Goal: Information Seeking & Learning: Find specific page/section

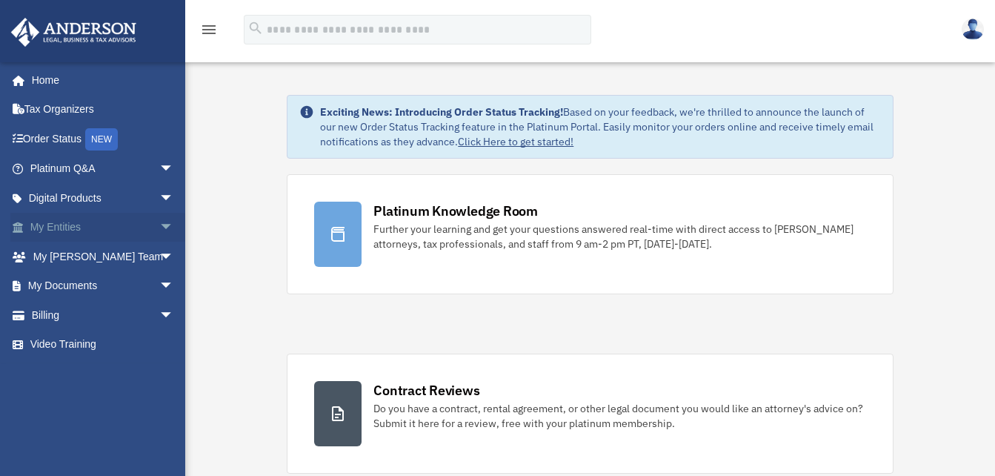
click at [159, 225] on span "arrow_drop_down" at bounding box center [174, 228] width 30 height 30
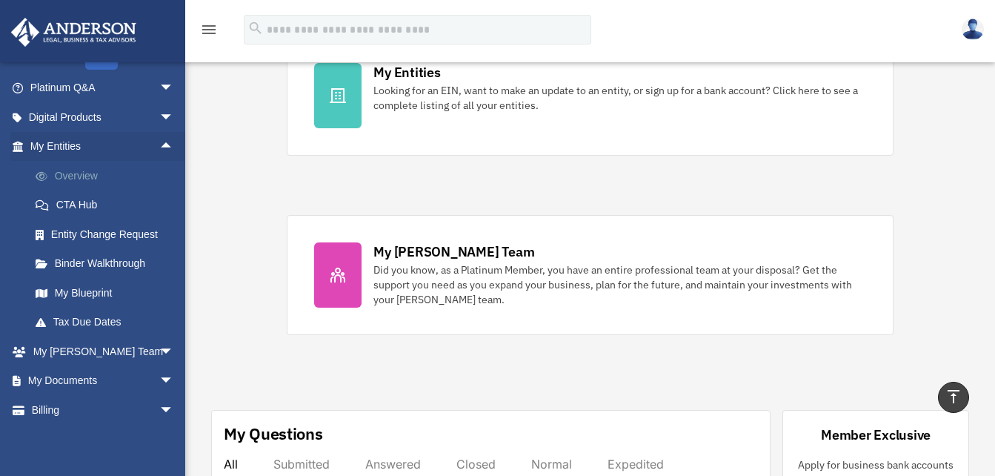
scroll to position [76, 0]
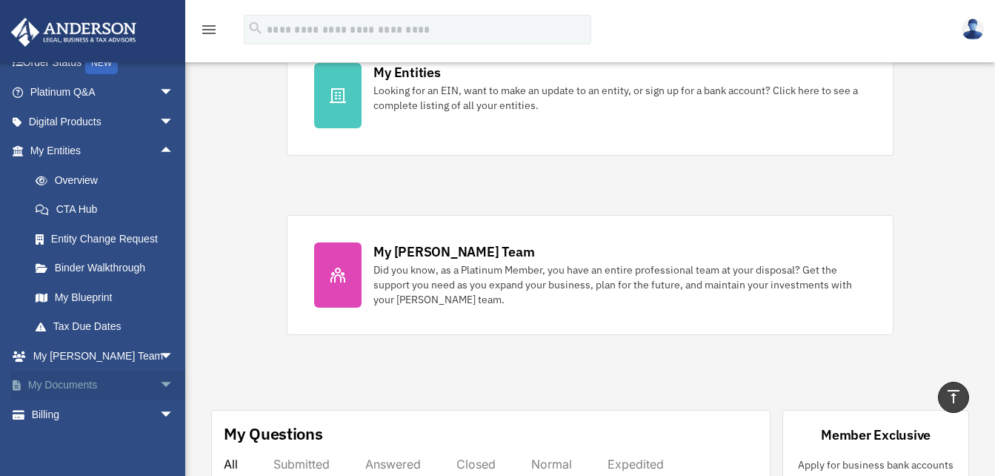
click at [159, 381] on span "arrow_drop_down" at bounding box center [174, 385] width 30 height 30
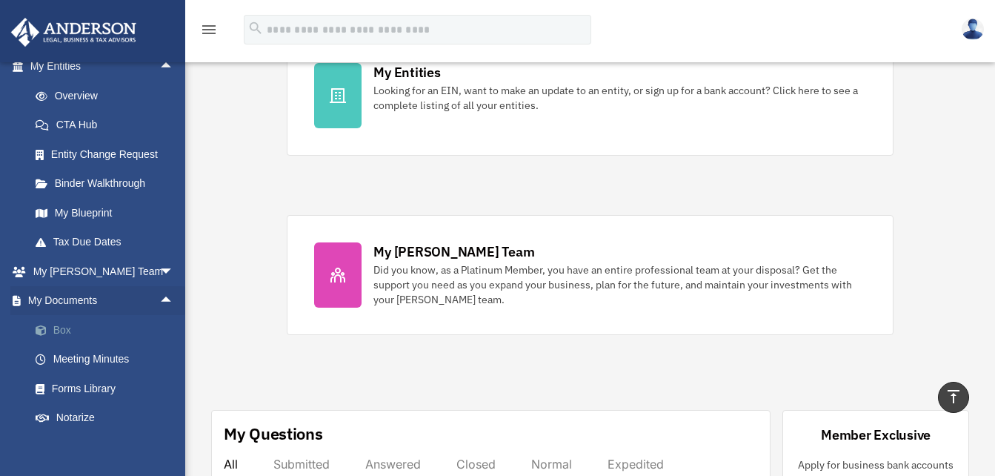
click at [61, 327] on link "Box" at bounding box center [109, 330] width 176 height 30
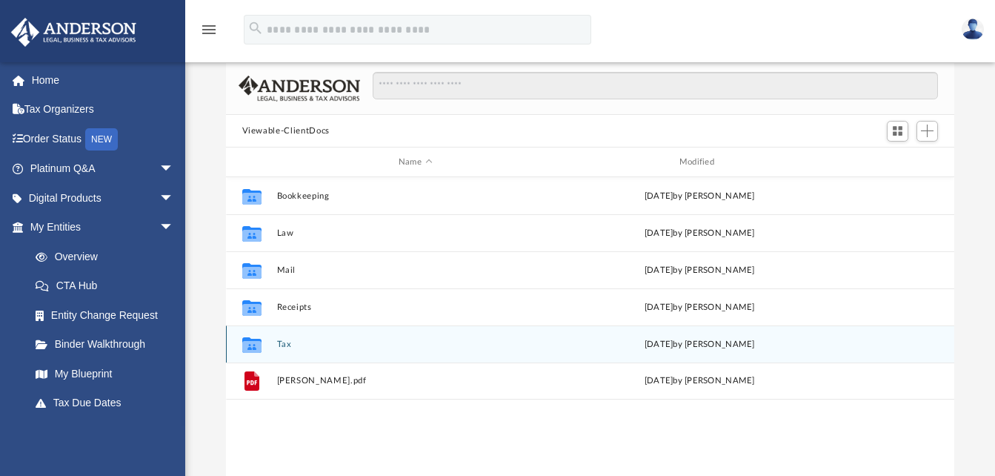
scroll to position [75, 0]
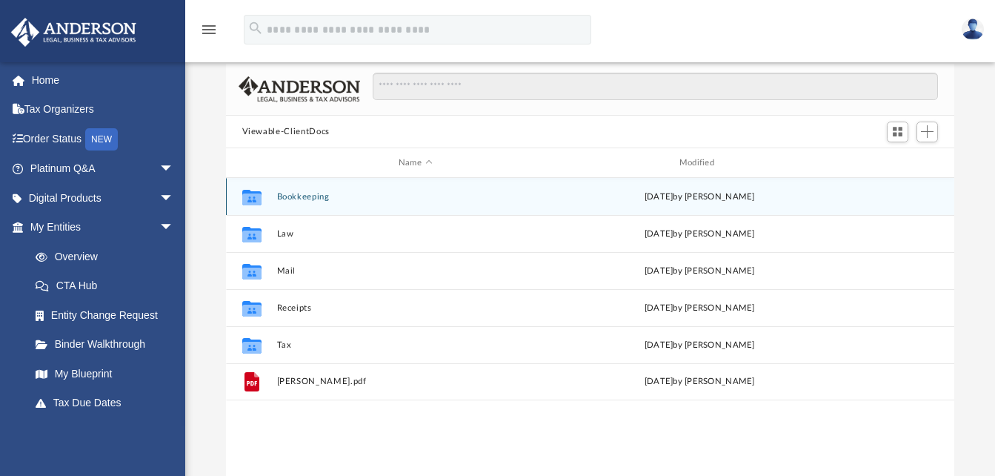
click at [297, 193] on button "Bookkeeping" at bounding box center [415, 197] width 278 height 10
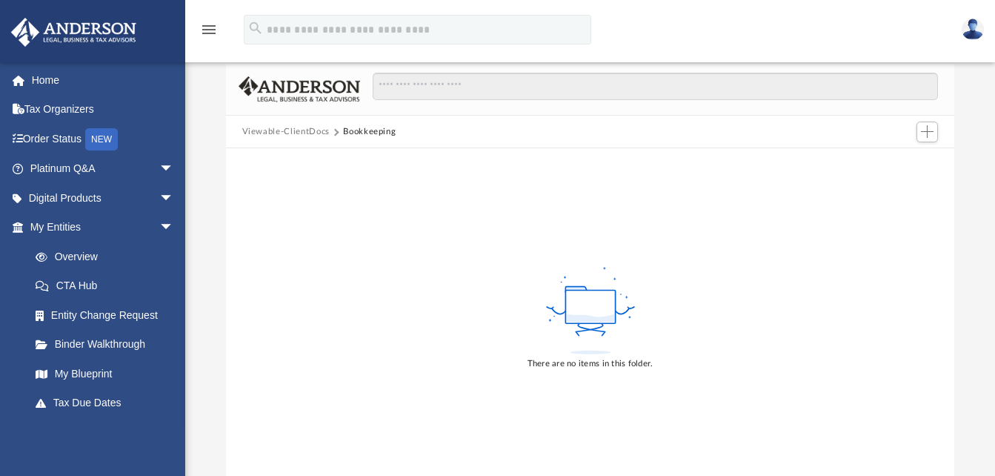
click at [260, 130] on button "Viewable-ClientDocs" at bounding box center [285, 131] width 87 height 13
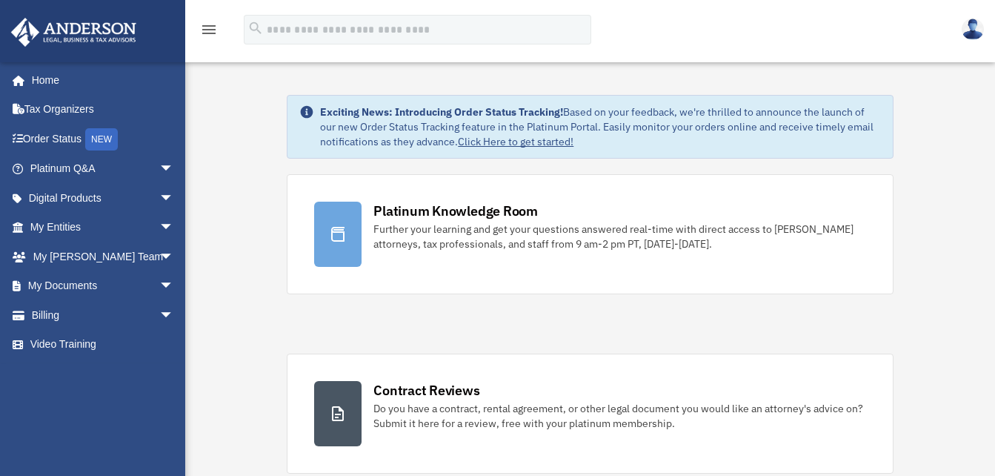
scroll to position [497, 0]
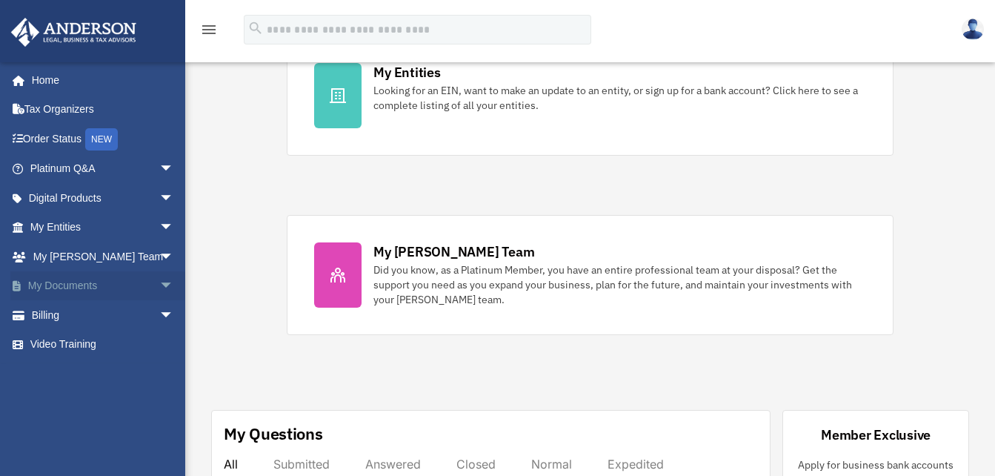
click at [159, 282] on span "arrow_drop_down" at bounding box center [174, 286] width 30 height 30
click at [130, 310] on link "Box" at bounding box center [109, 315] width 176 height 30
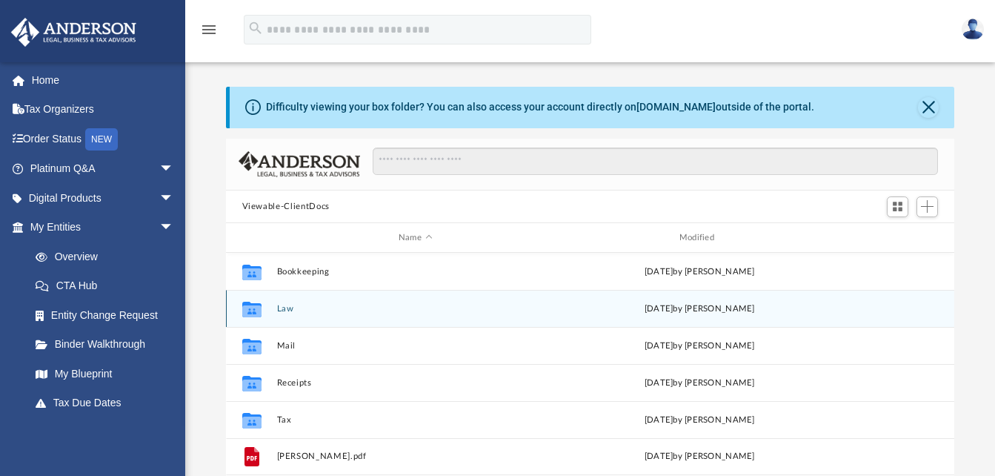
scroll to position [326, 717]
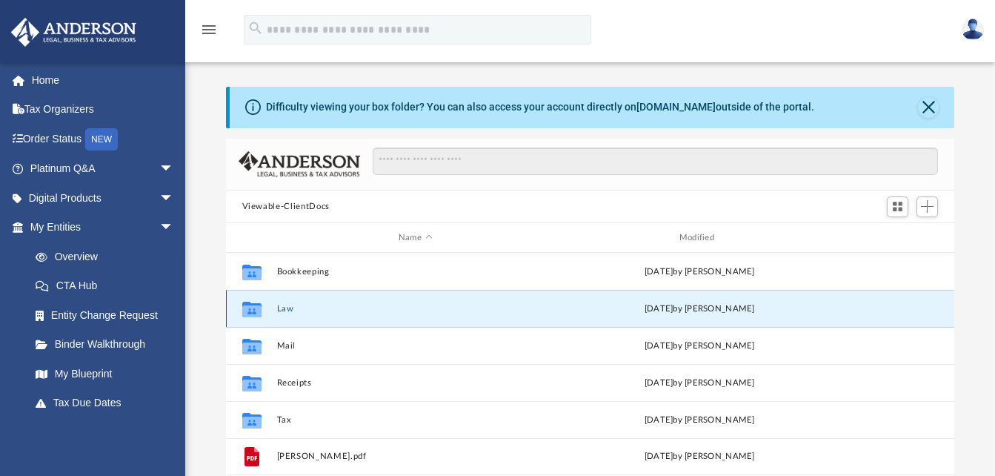
click at [287, 309] on button "Law" at bounding box center [415, 309] width 278 height 10
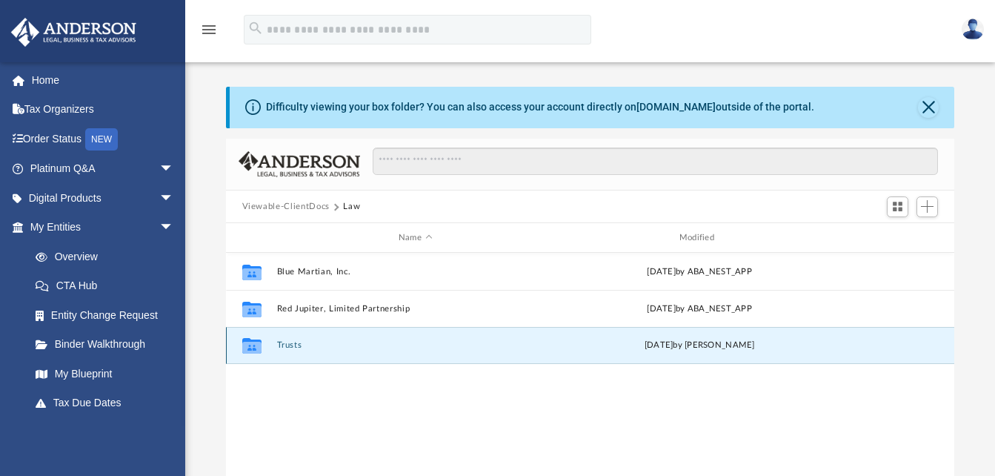
click at [294, 344] on button "Trusts" at bounding box center [415, 346] width 278 height 10
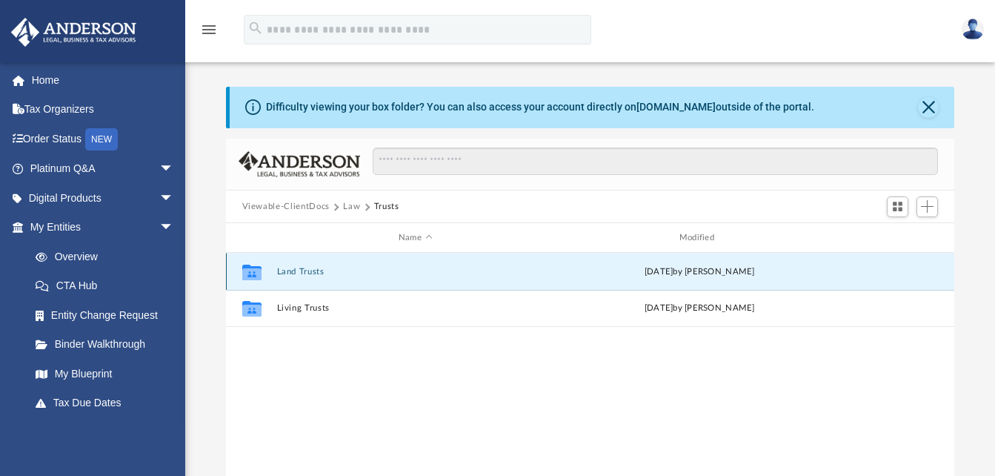
click at [302, 267] on button "Land Trusts" at bounding box center [415, 272] width 278 height 10
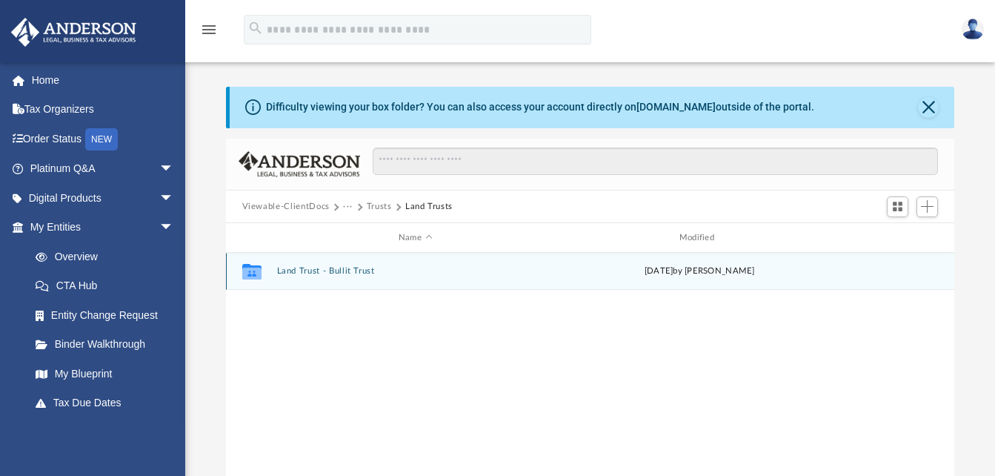
click at [251, 268] on icon "grid" at bounding box center [251, 273] width 19 height 12
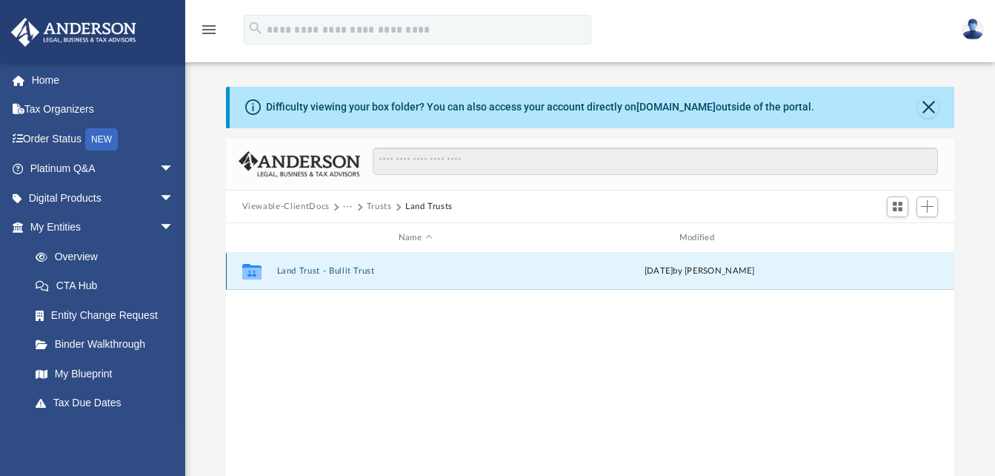
click at [256, 277] on icon "grid" at bounding box center [251, 273] width 19 height 12
click at [676, 267] on div "Sat Sep 6 2025 by Lauren Mirabal" at bounding box center [700, 270] width 278 height 13
click at [253, 271] on icon "grid" at bounding box center [251, 272] width 19 height 16
click at [309, 267] on button "Land Trust - Bullit Trust" at bounding box center [415, 272] width 278 height 10
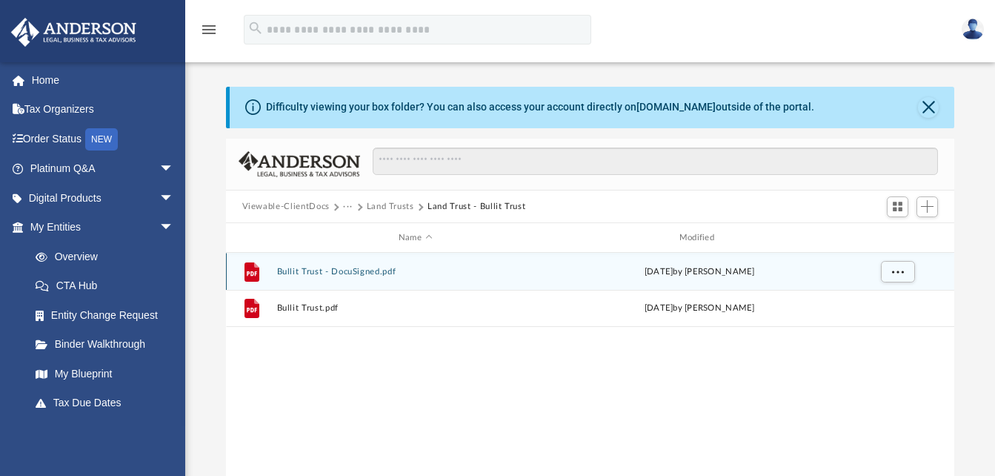
click at [310, 269] on button "Bullit Trust - DocuSigned.pdf" at bounding box center [415, 272] width 278 height 10
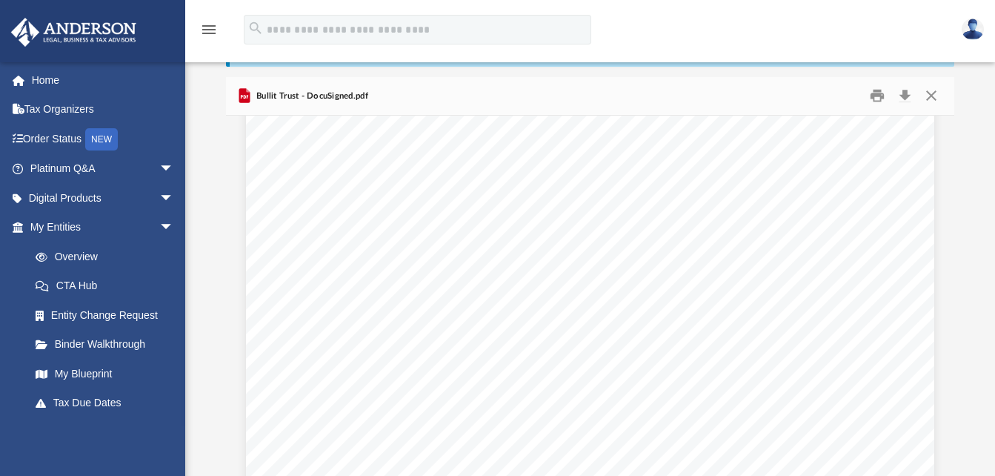
scroll to position [16769, 0]
click at [204, 29] on icon "menu" at bounding box center [209, 30] width 18 height 18
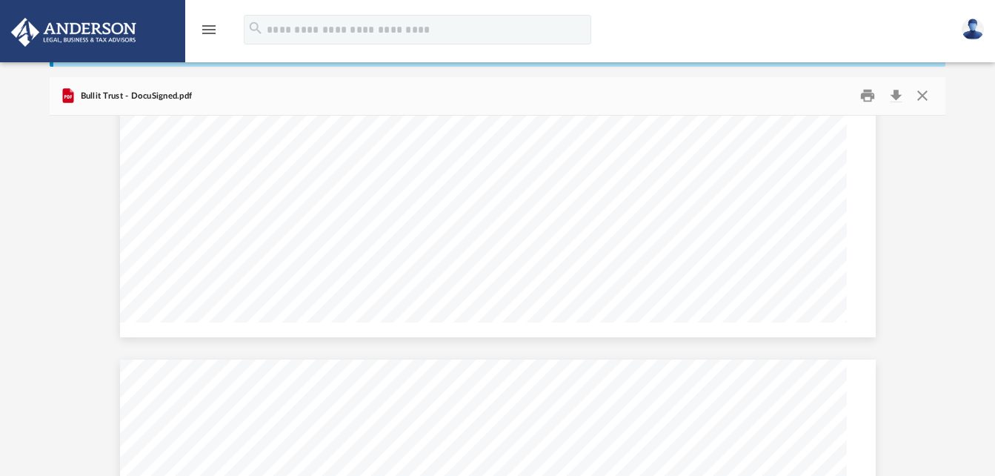
scroll to position [18002, 0]
click at [204, 29] on icon "menu" at bounding box center [209, 30] width 18 height 18
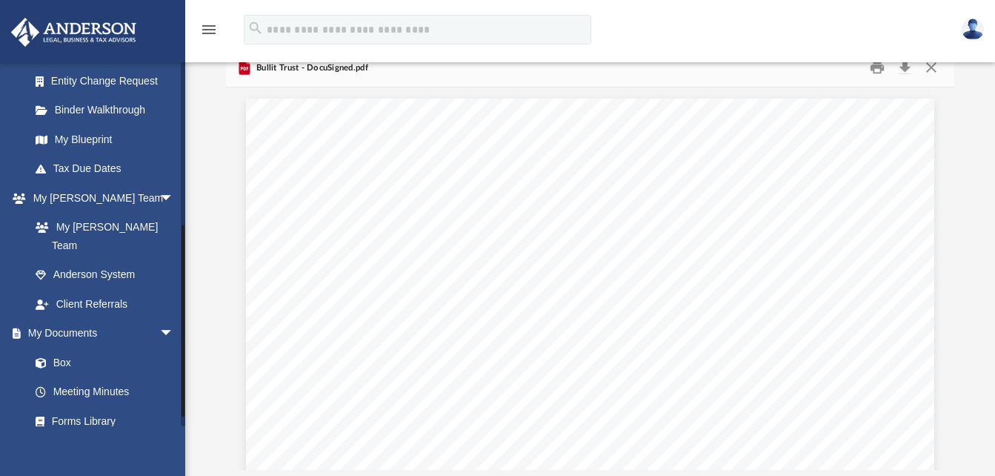
scroll to position [302, 0]
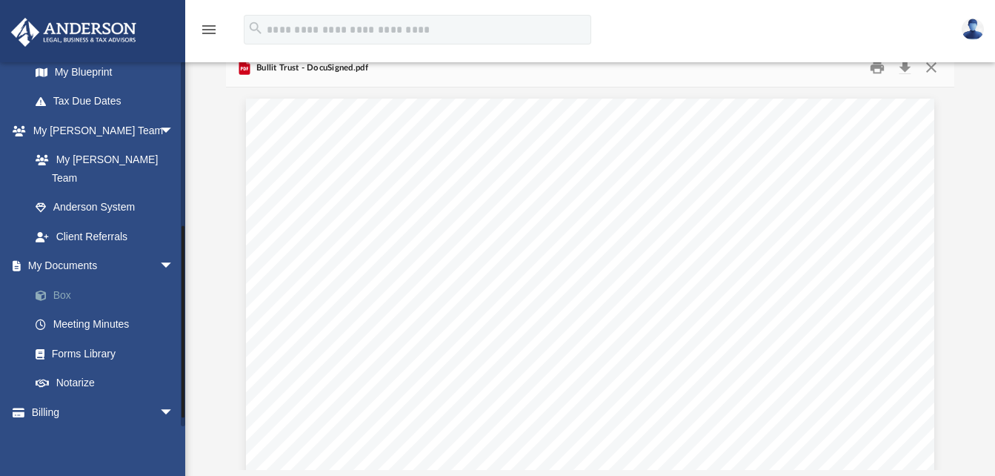
click at [69, 280] on link "Box" at bounding box center [109, 295] width 176 height 30
click at [54, 280] on link "Box" at bounding box center [109, 295] width 176 height 30
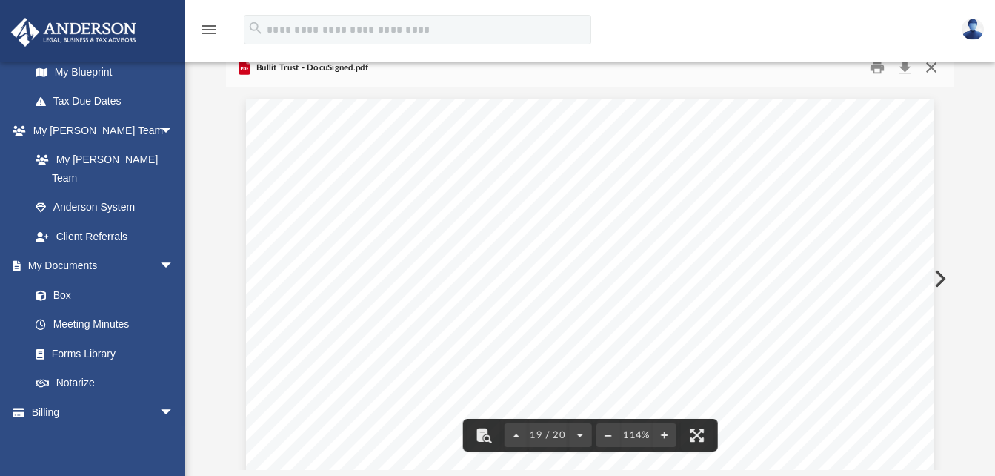
click at [928, 67] on button "Close" at bounding box center [931, 67] width 27 height 23
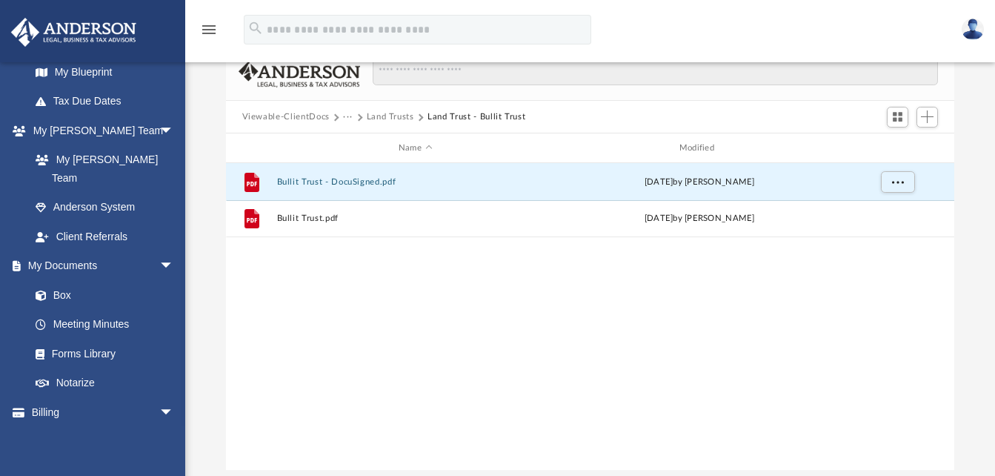
click at [379, 115] on button "Land Trusts" at bounding box center [390, 116] width 47 height 13
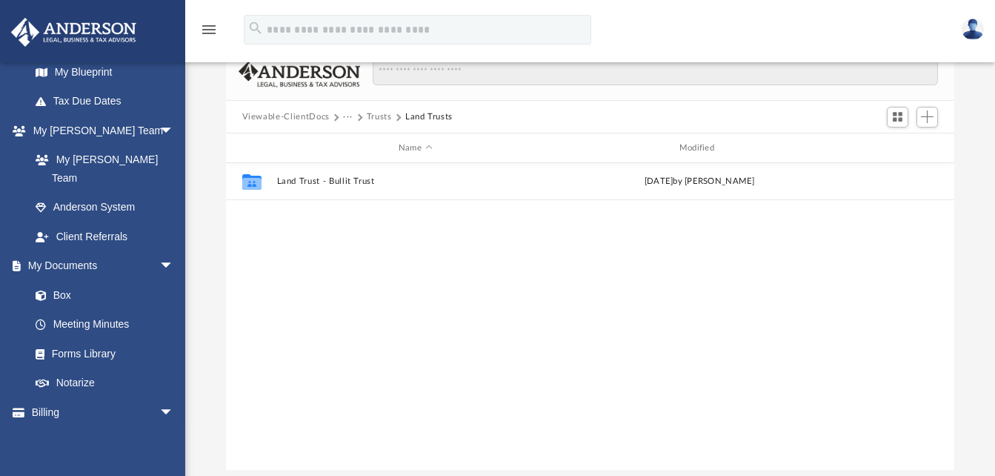
click at [367, 117] on button "Trusts" at bounding box center [379, 116] width 25 height 13
click at [306, 117] on button "Viewable-ClientDocs" at bounding box center [285, 116] width 87 height 13
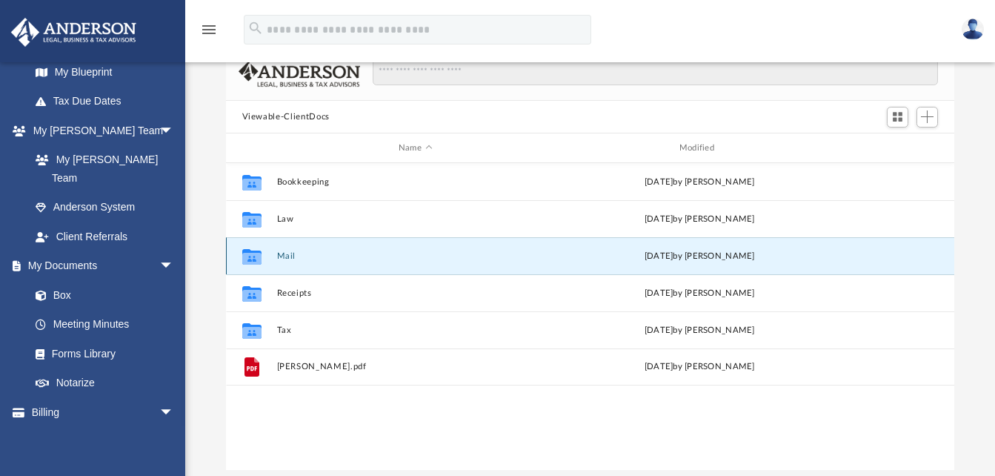
click at [287, 254] on button "Mail" at bounding box center [415, 256] width 278 height 10
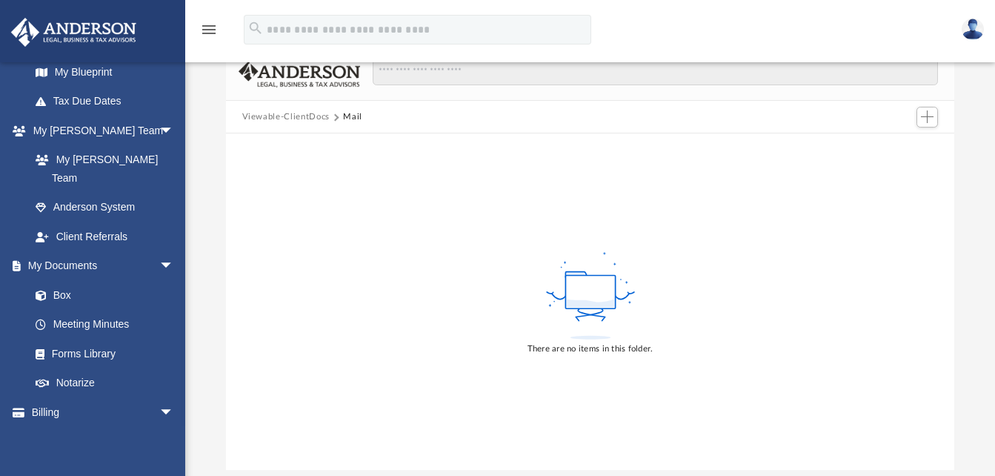
click at [312, 116] on button "Viewable-ClientDocs" at bounding box center [285, 116] width 87 height 13
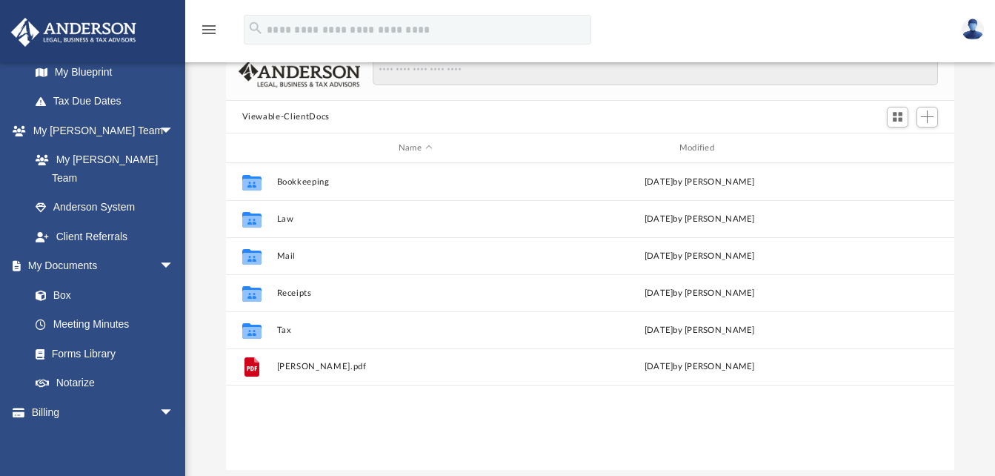
scroll to position [326, 717]
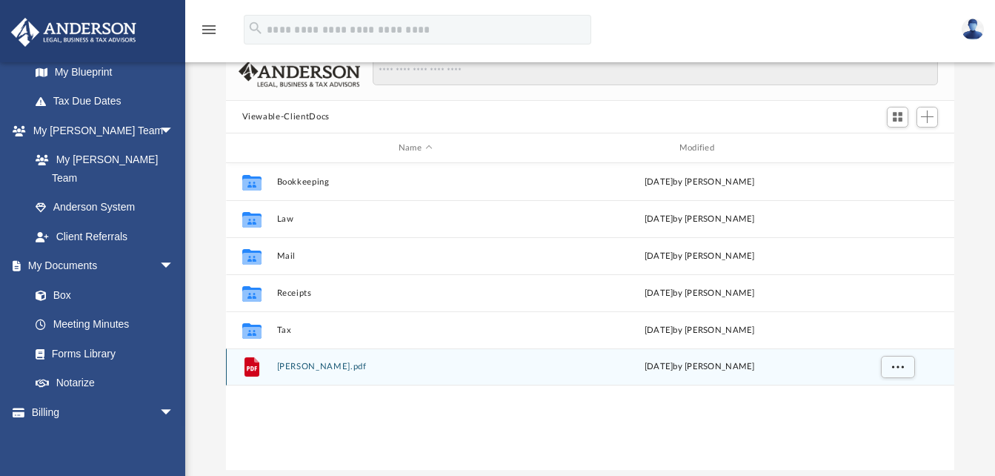
click at [290, 365] on button "S.Pruitt.pdf" at bounding box center [415, 367] width 278 height 10
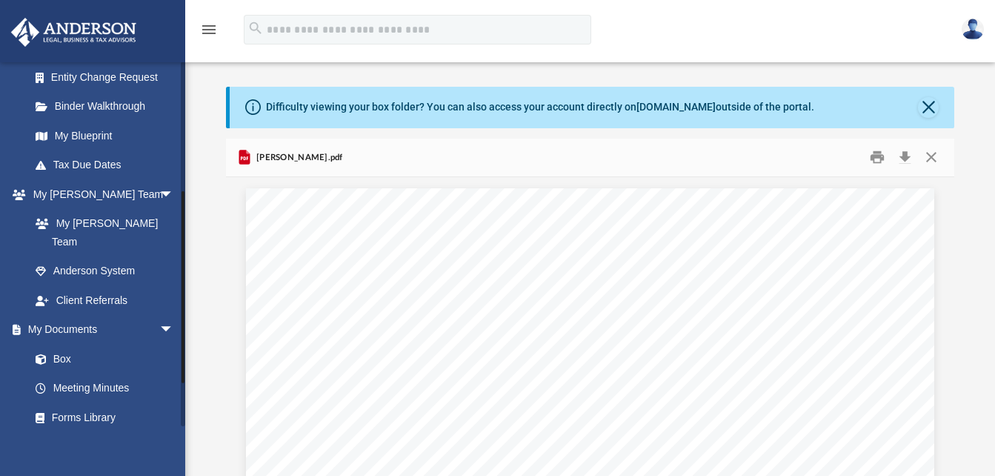
scroll to position [317, 0]
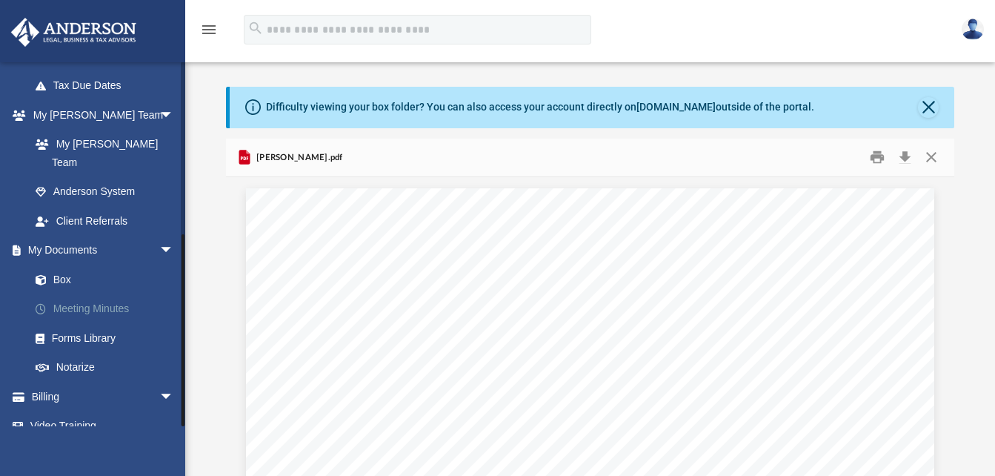
click at [70, 294] on link "Meeting Minutes" at bounding box center [109, 309] width 176 height 30
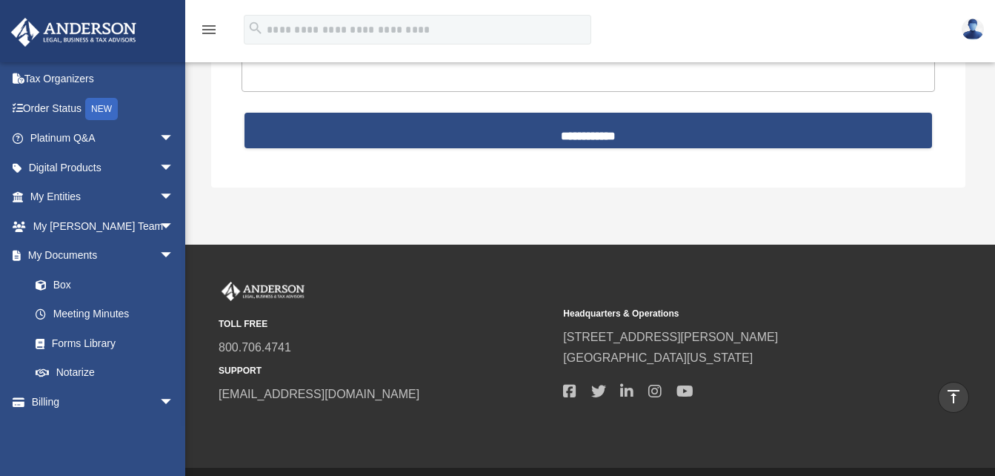
scroll to position [3614, 0]
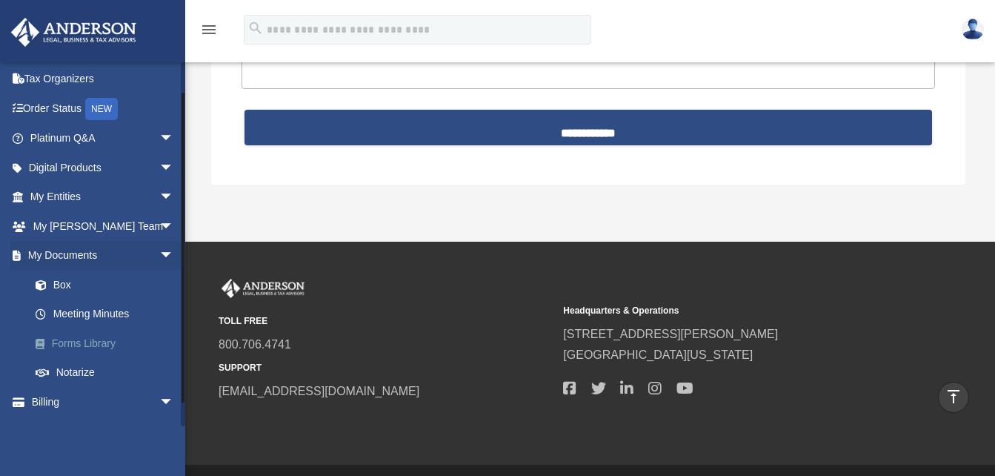
click at [103, 340] on link "Forms Library" at bounding box center [109, 343] width 176 height 30
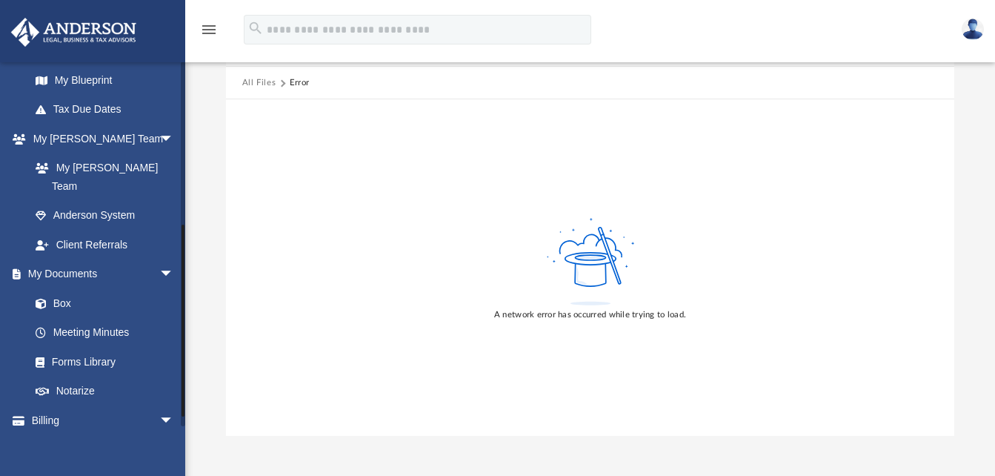
scroll to position [306, 0]
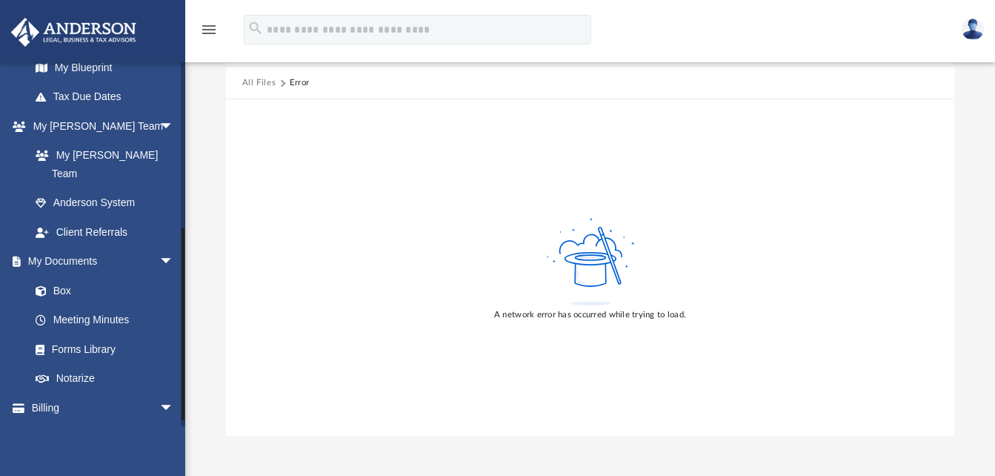
click at [90, 422] on link "Video Training" at bounding box center [103, 437] width 186 height 30
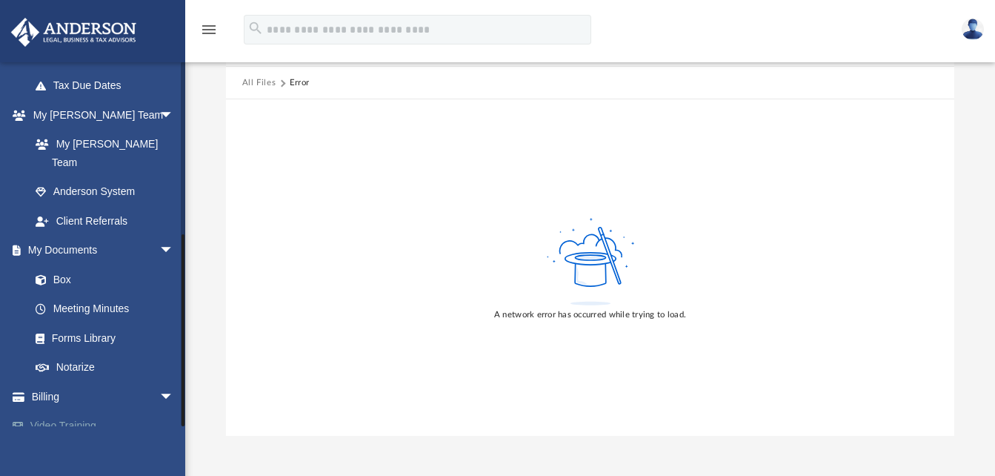
click at [68, 411] on link "Video Training" at bounding box center [103, 426] width 186 height 30
click at [46, 411] on link "Video Training" at bounding box center [103, 426] width 186 height 30
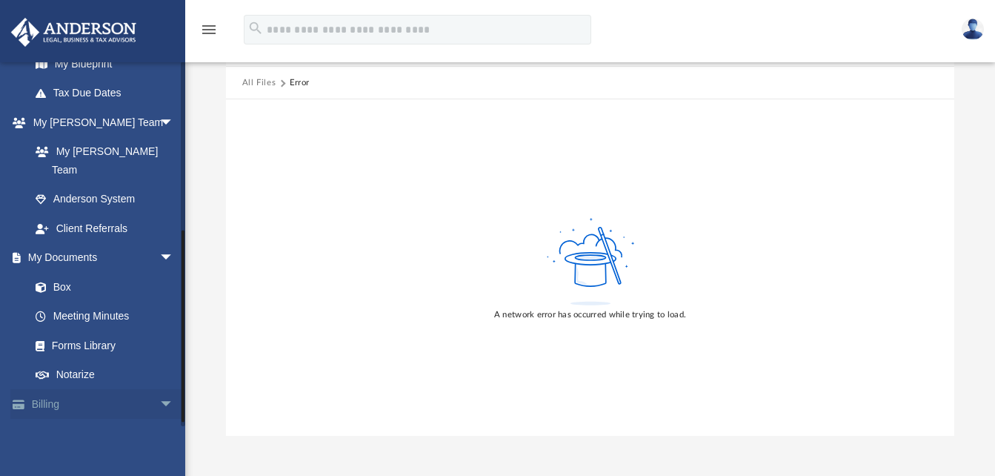
click at [159, 389] on span "arrow_drop_down" at bounding box center [174, 404] width 30 height 30
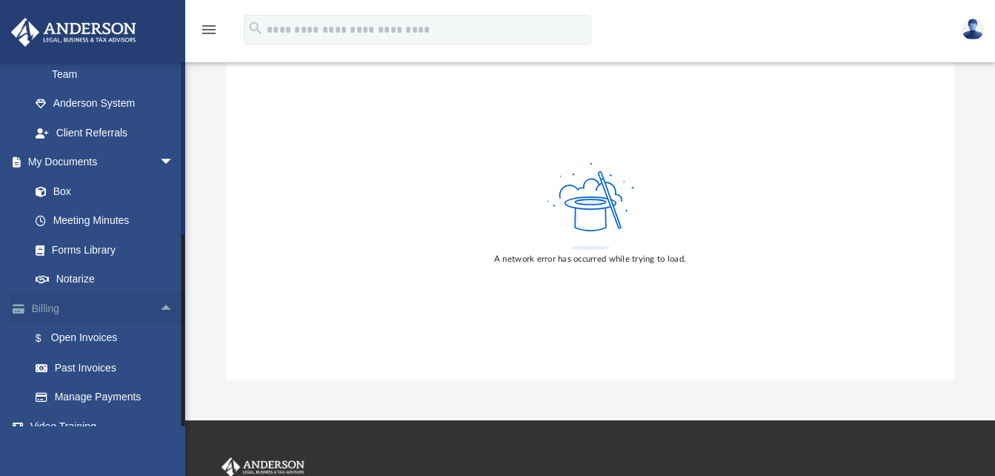
scroll to position [127, 0]
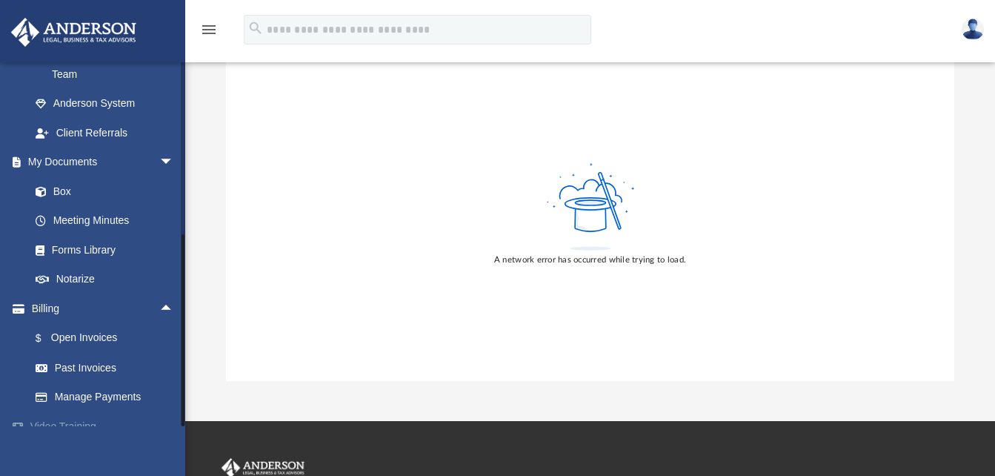
click at [81, 411] on link "Video Training" at bounding box center [103, 426] width 186 height 30
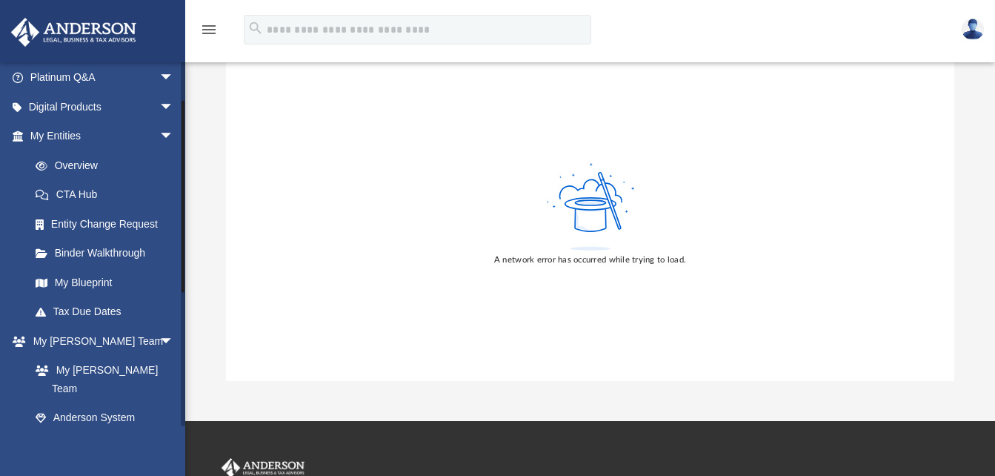
scroll to position [90, 0]
click at [102, 315] on link "Tax Due Dates" at bounding box center [109, 313] width 176 height 30
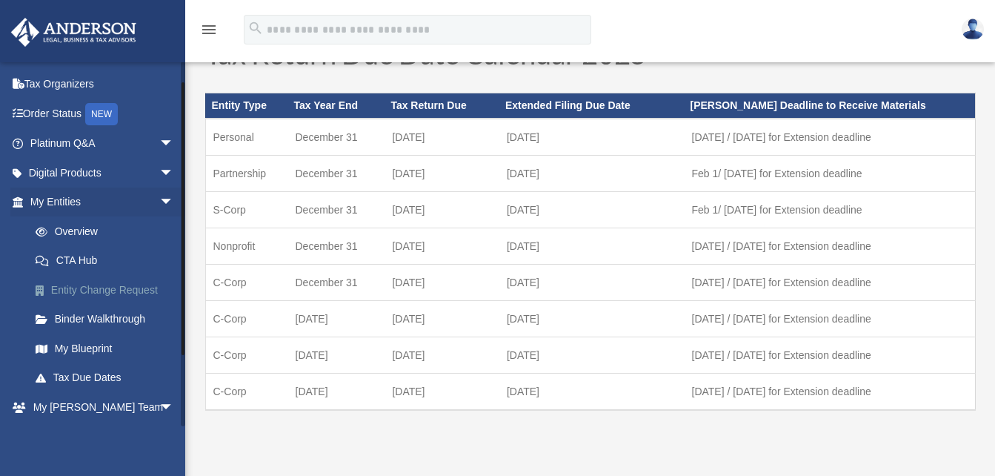
scroll to position [108, 0]
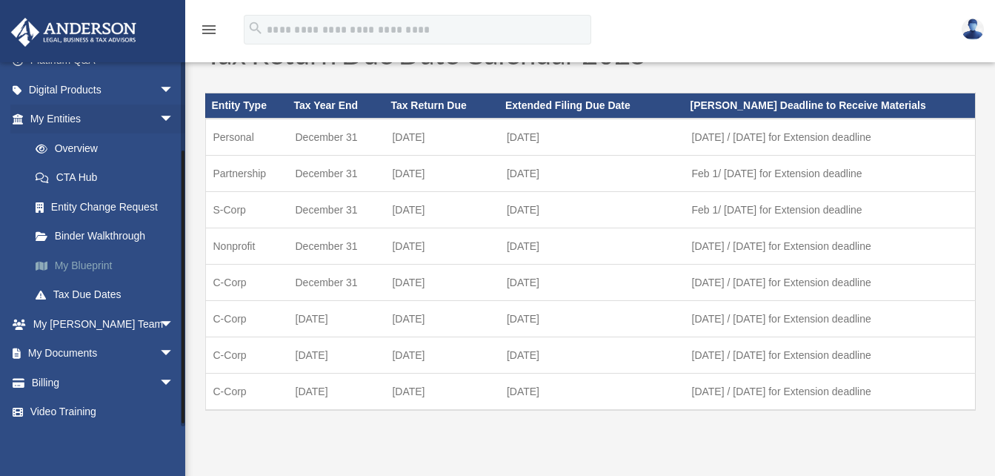
click at [97, 261] on link "My Blueprint" at bounding box center [109, 265] width 176 height 30
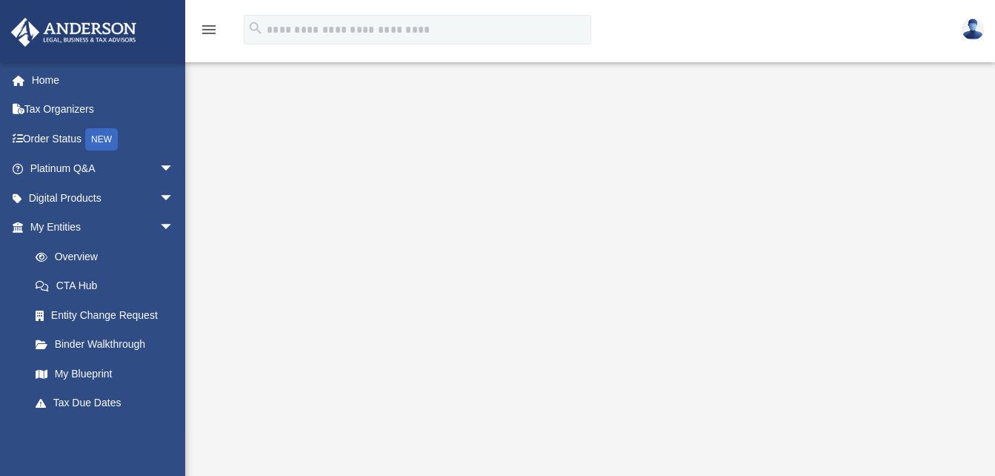
scroll to position [211, 0]
